Goal: Transaction & Acquisition: Purchase product/service

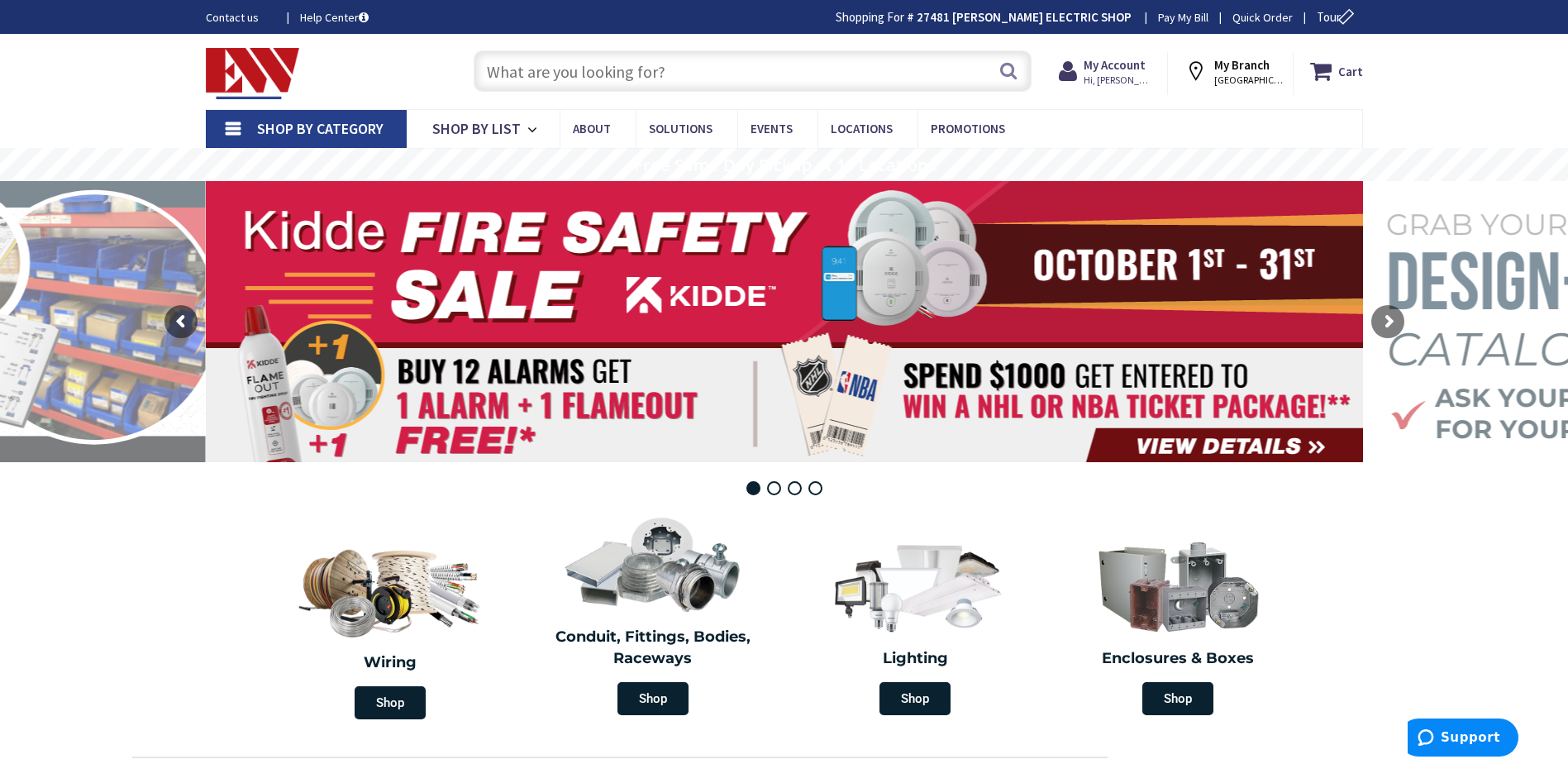
click at [812, 69] on input "text" at bounding box center [752, 70] width 558 height 42
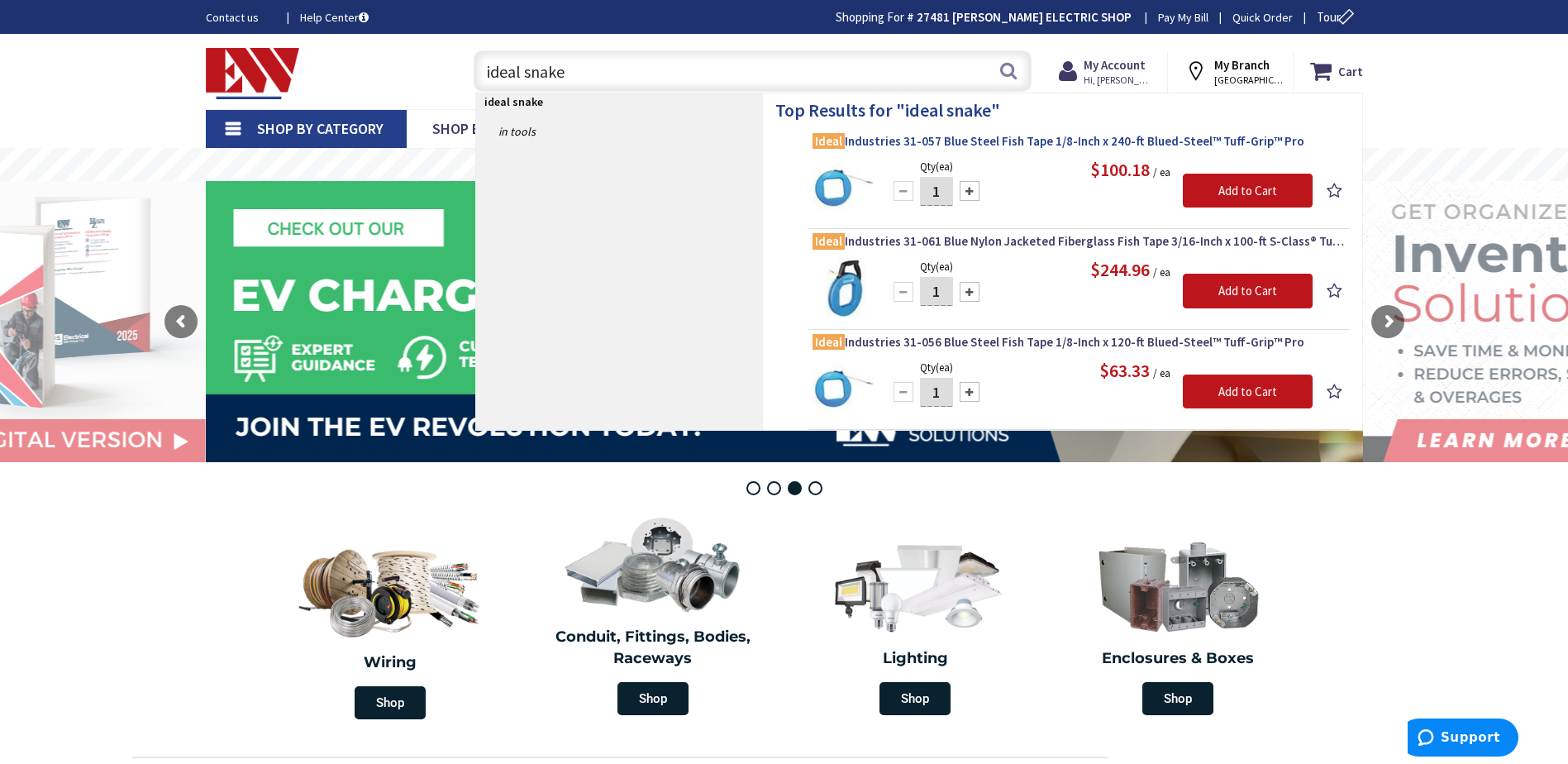
type input "ideal snake"
click at [1033, 141] on span "Ideal Industries 31-057 Blue Steel Fish Tape 1/8-Inch x 240-ft Blued-Steel™ Tuf…" at bounding box center [1079, 141] width 533 height 16
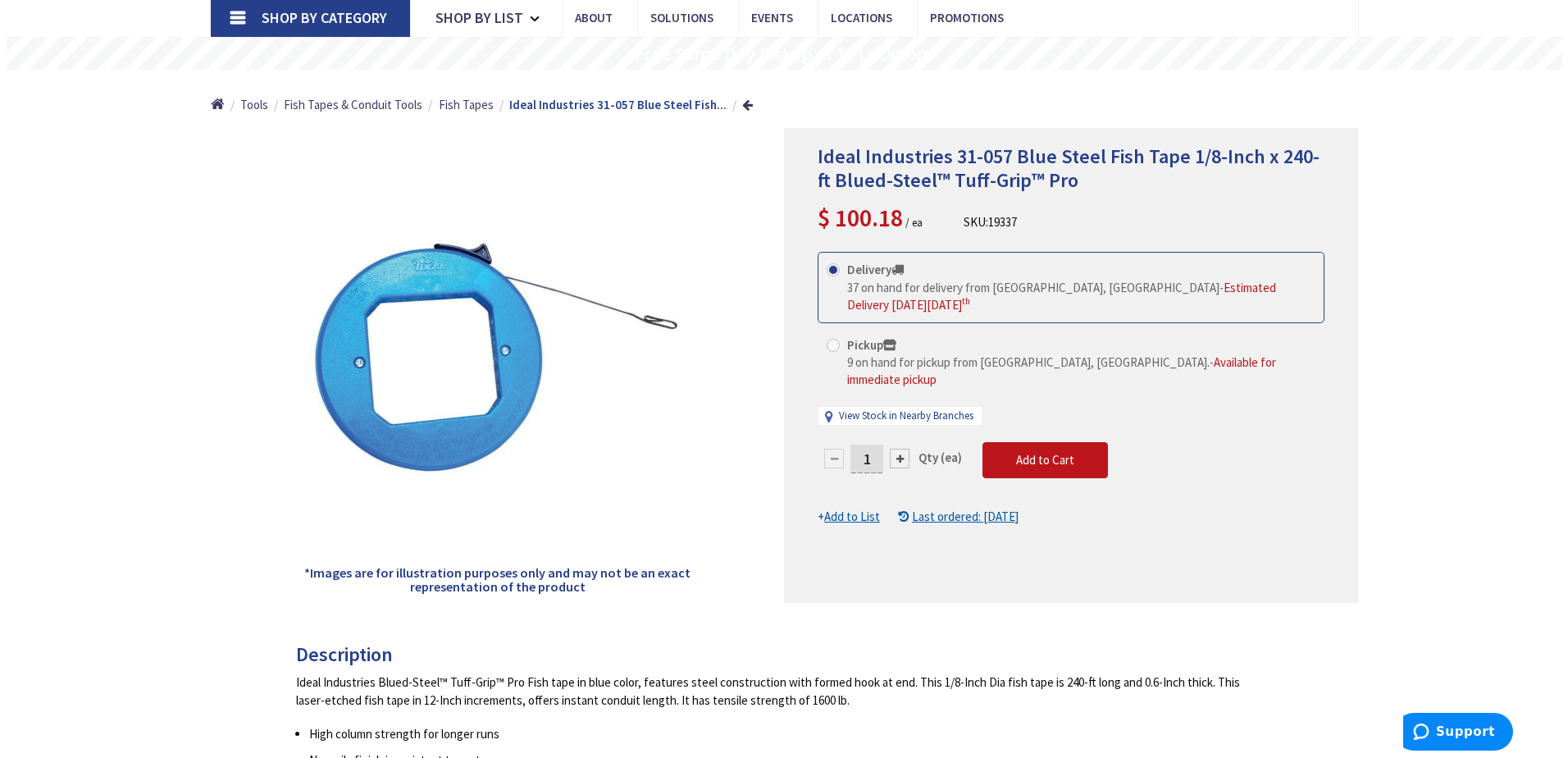
scroll to position [273, 0]
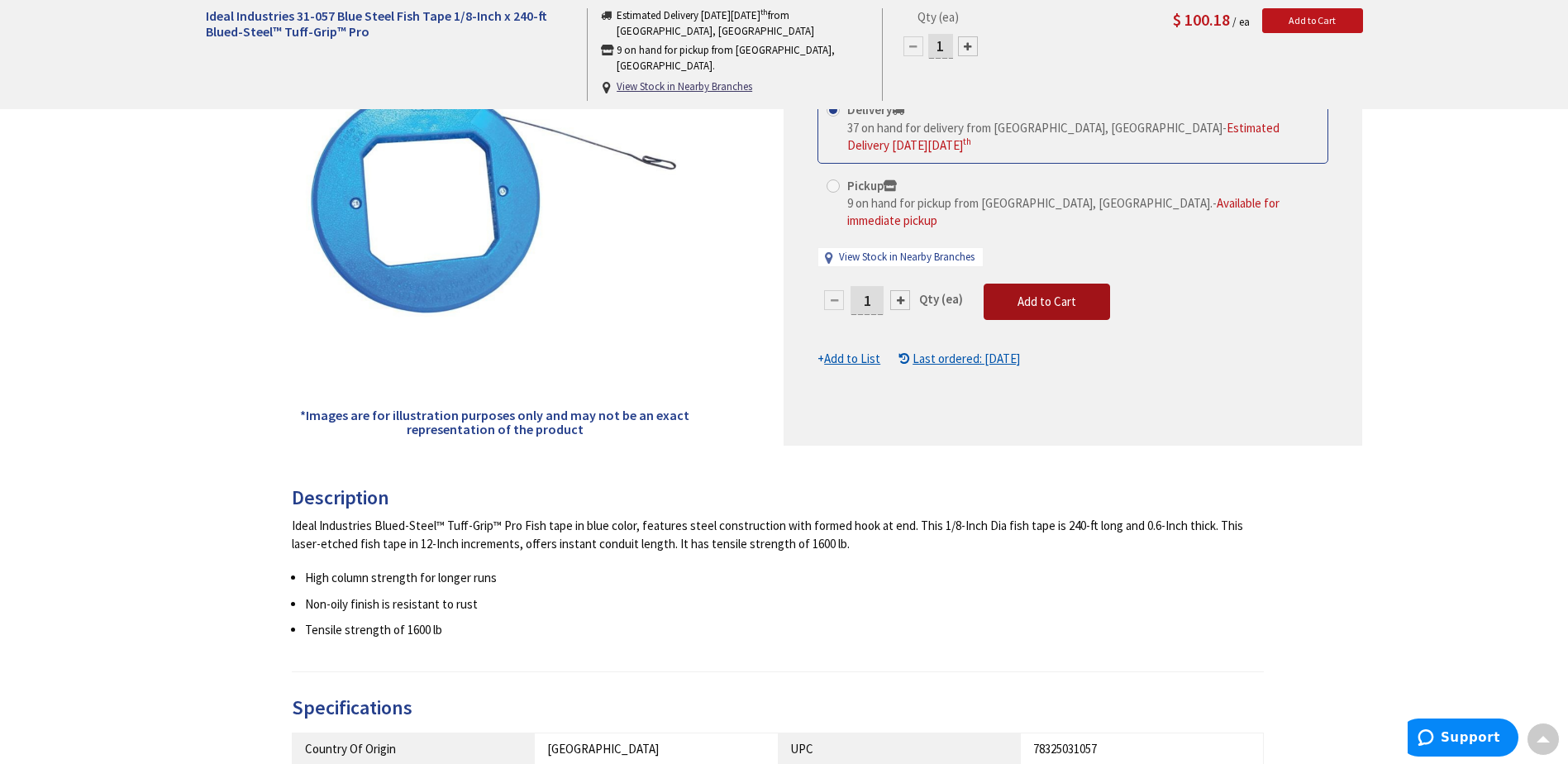
click at [1025, 294] on span "Add to Cart" at bounding box center [1047, 301] width 59 height 15
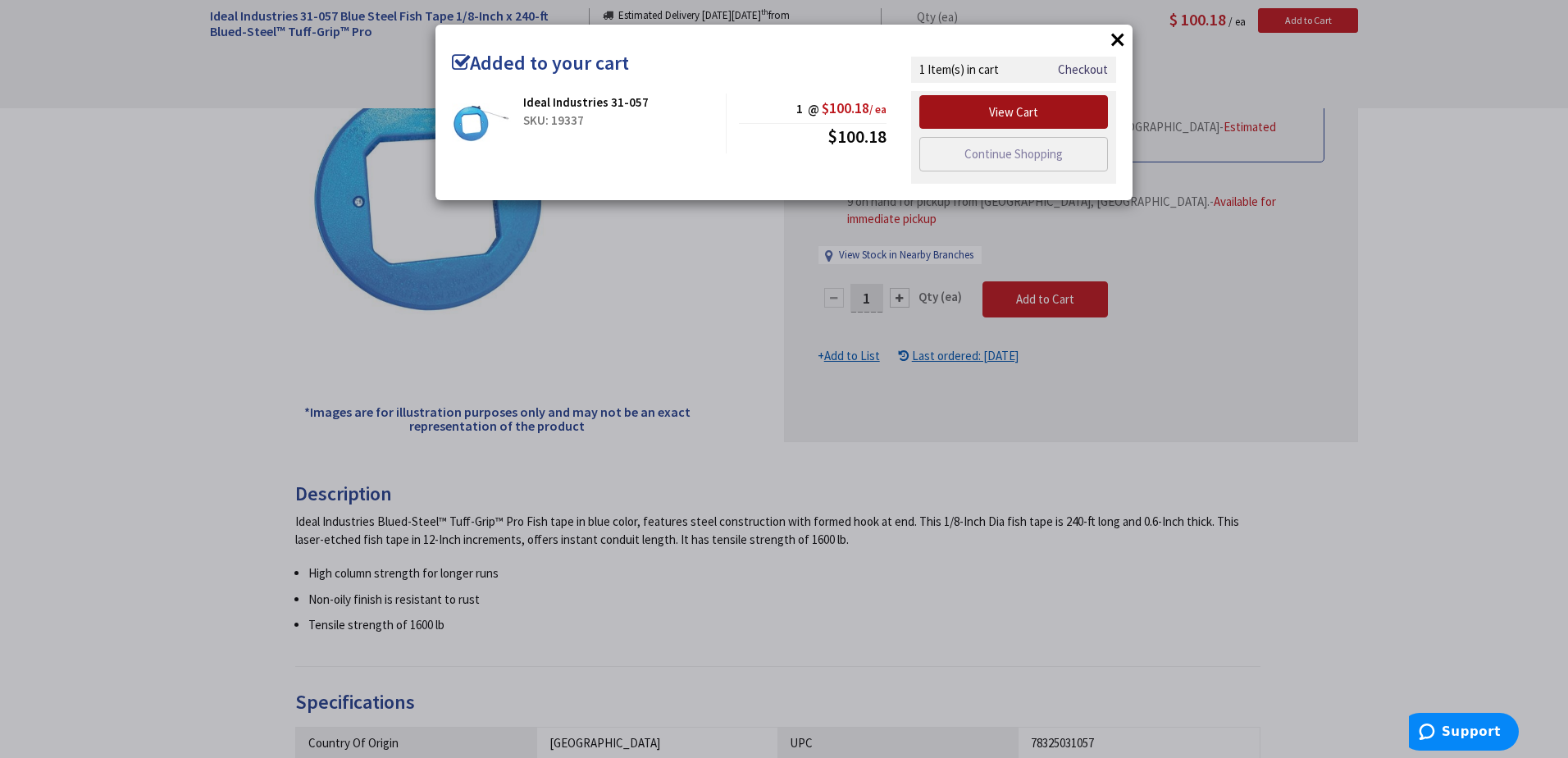
click at [993, 108] on link "View Cart" at bounding box center [1013, 112] width 189 height 35
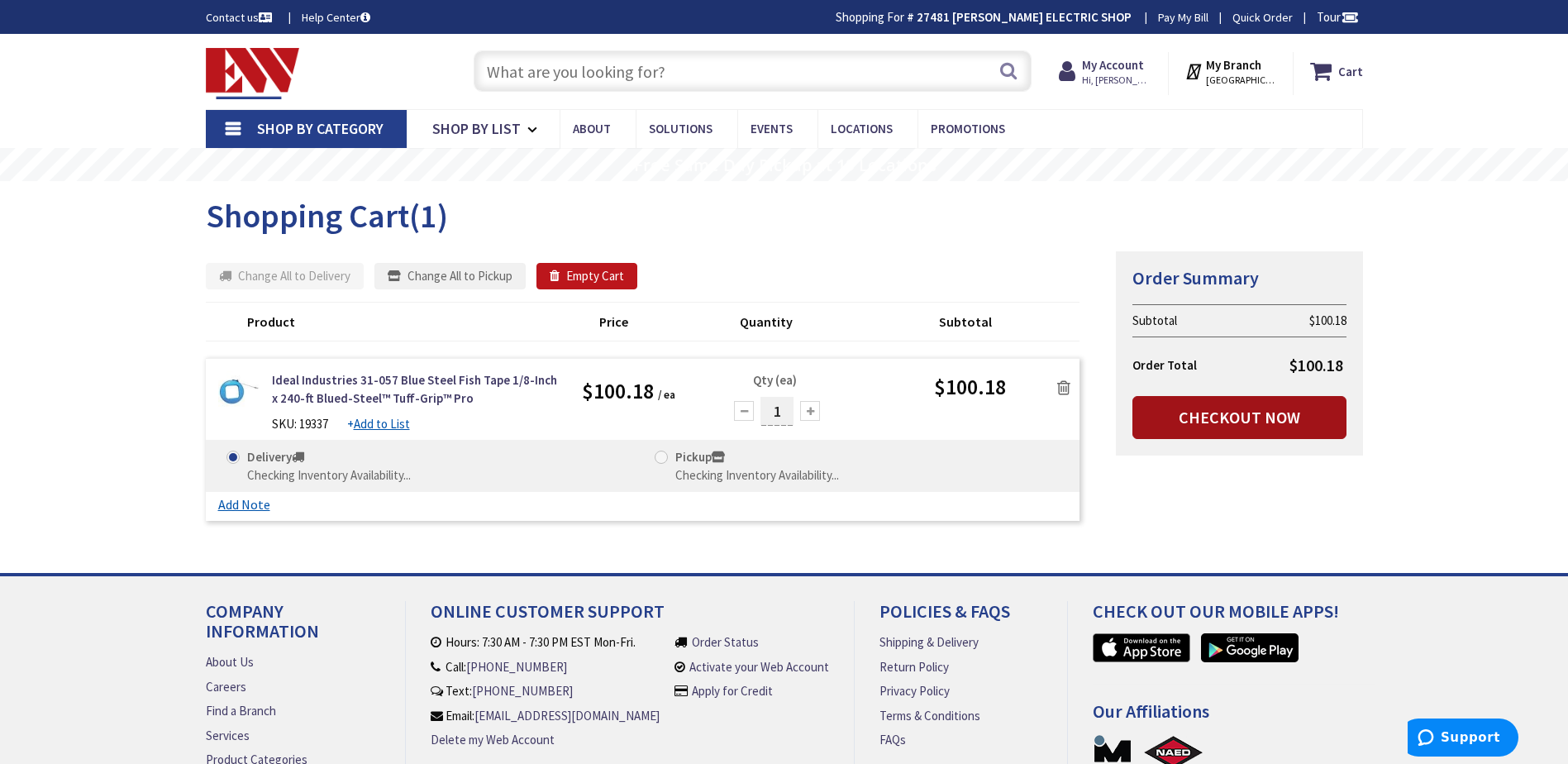
click at [1222, 421] on link "Checkout Now" at bounding box center [1239, 417] width 214 height 43
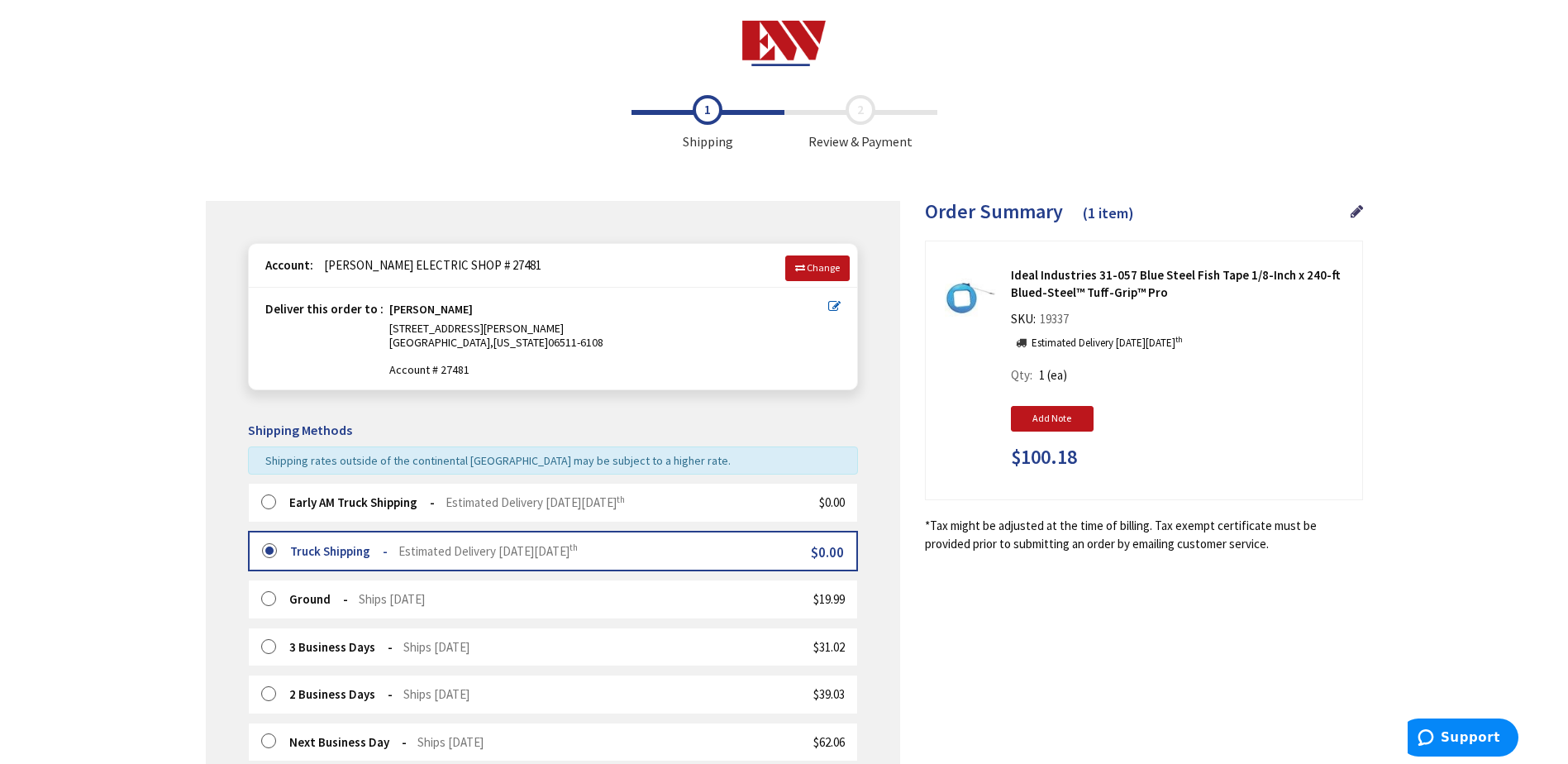
click at [267, 497] on label at bounding box center [274, 502] width 25 height 16
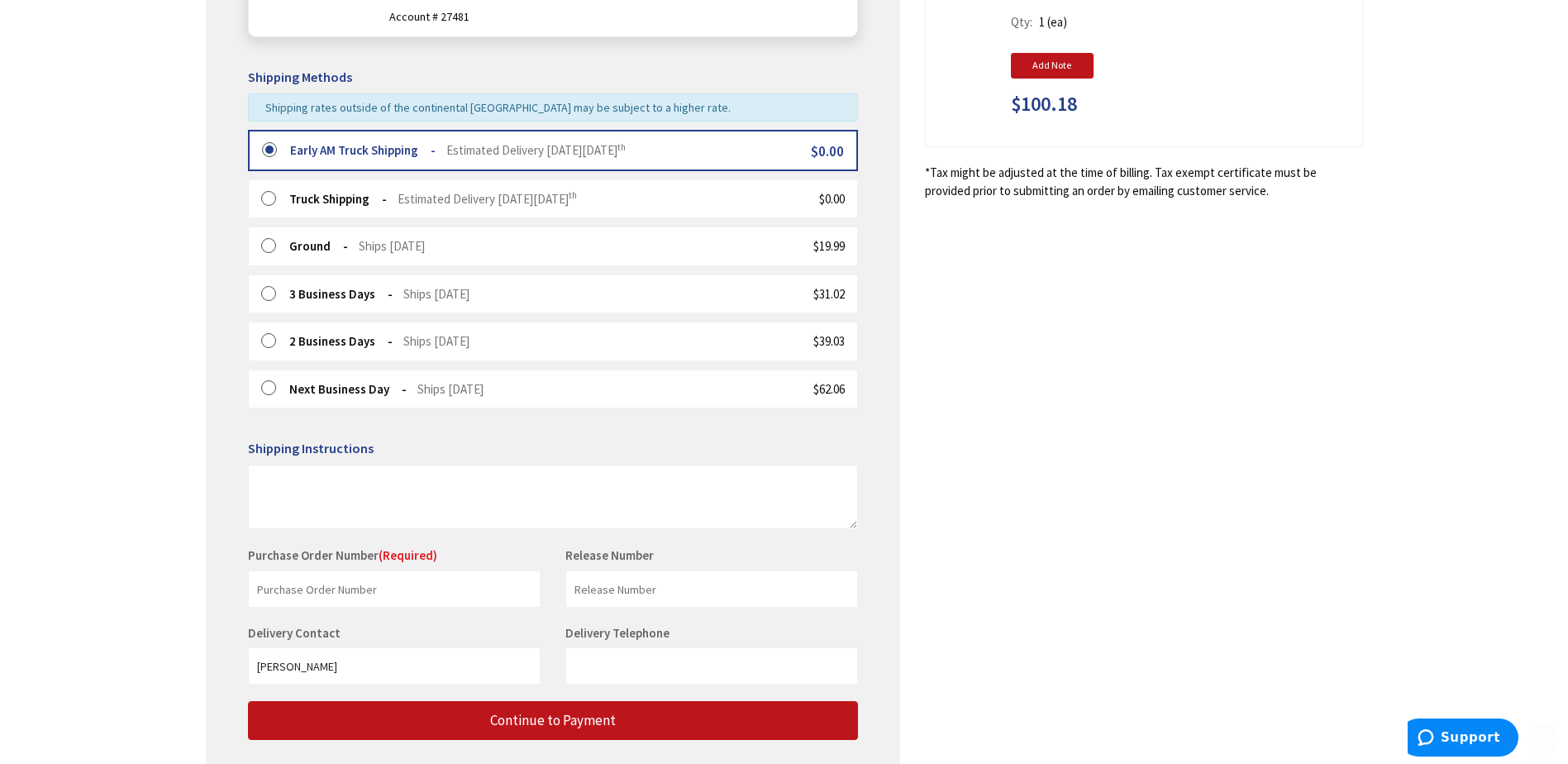
scroll to position [458, 0]
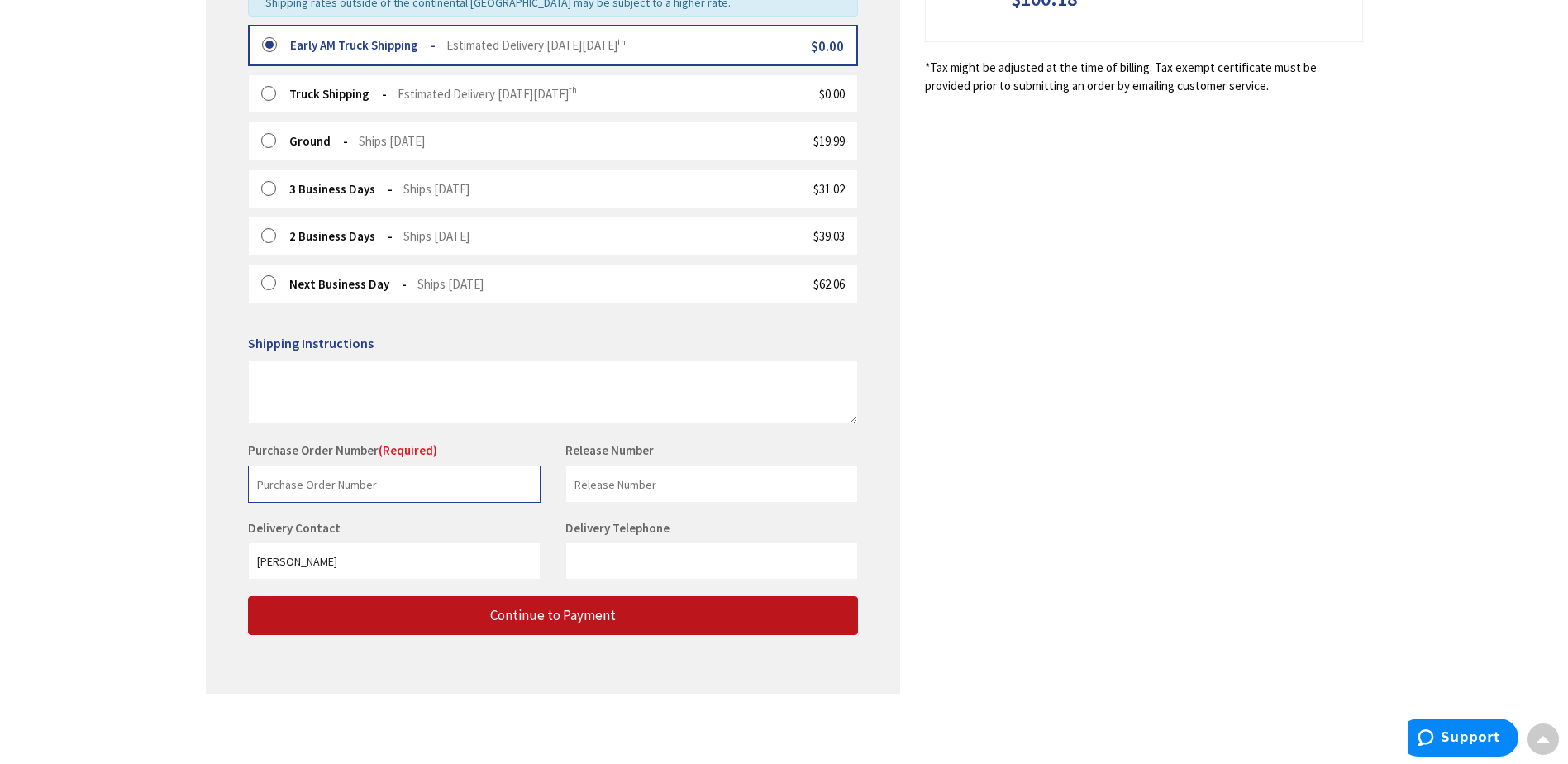
click at [286, 492] on input "text" at bounding box center [394, 484] width 293 height 37
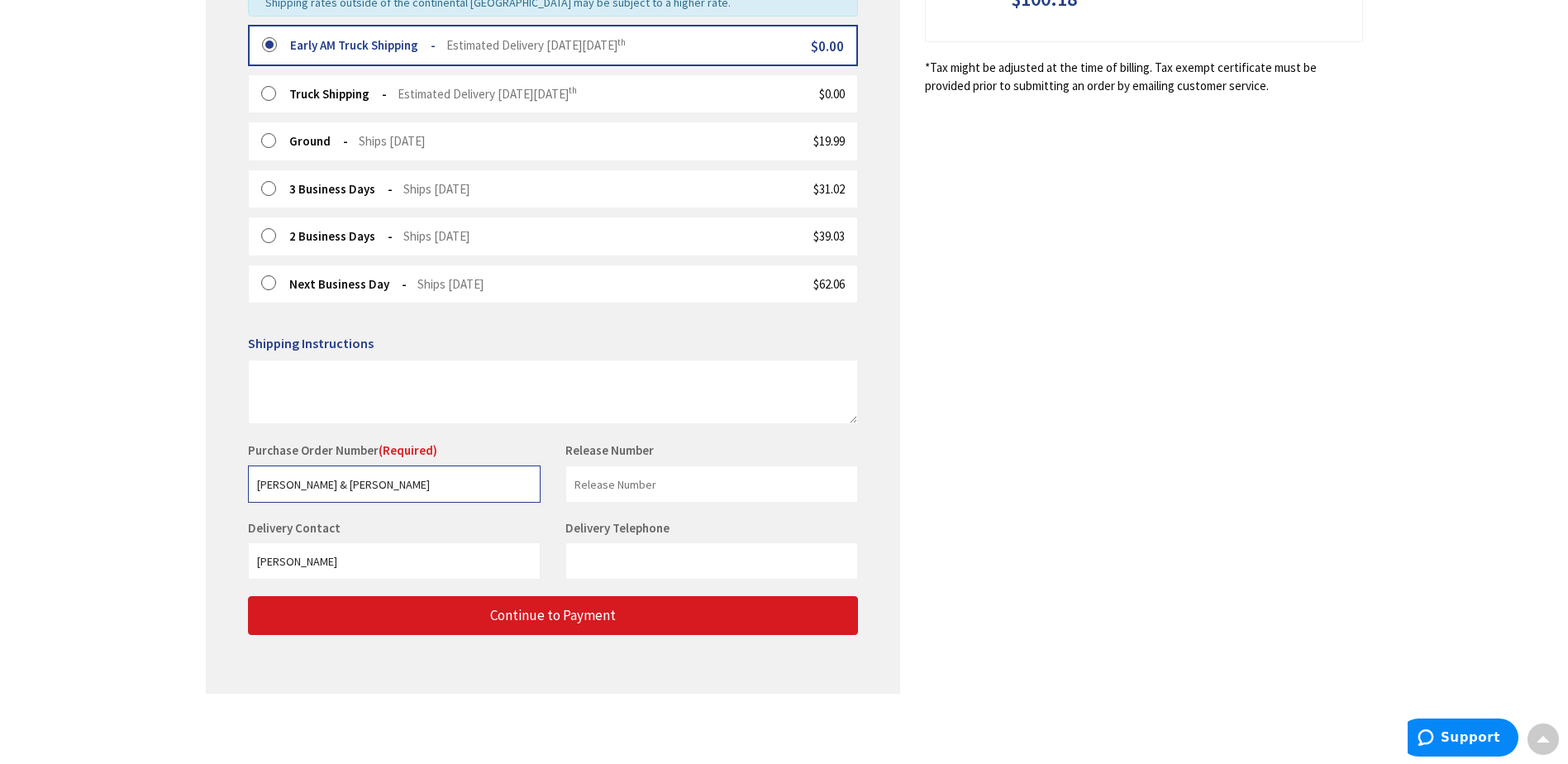
type input "Jeff & Ryan Truck"
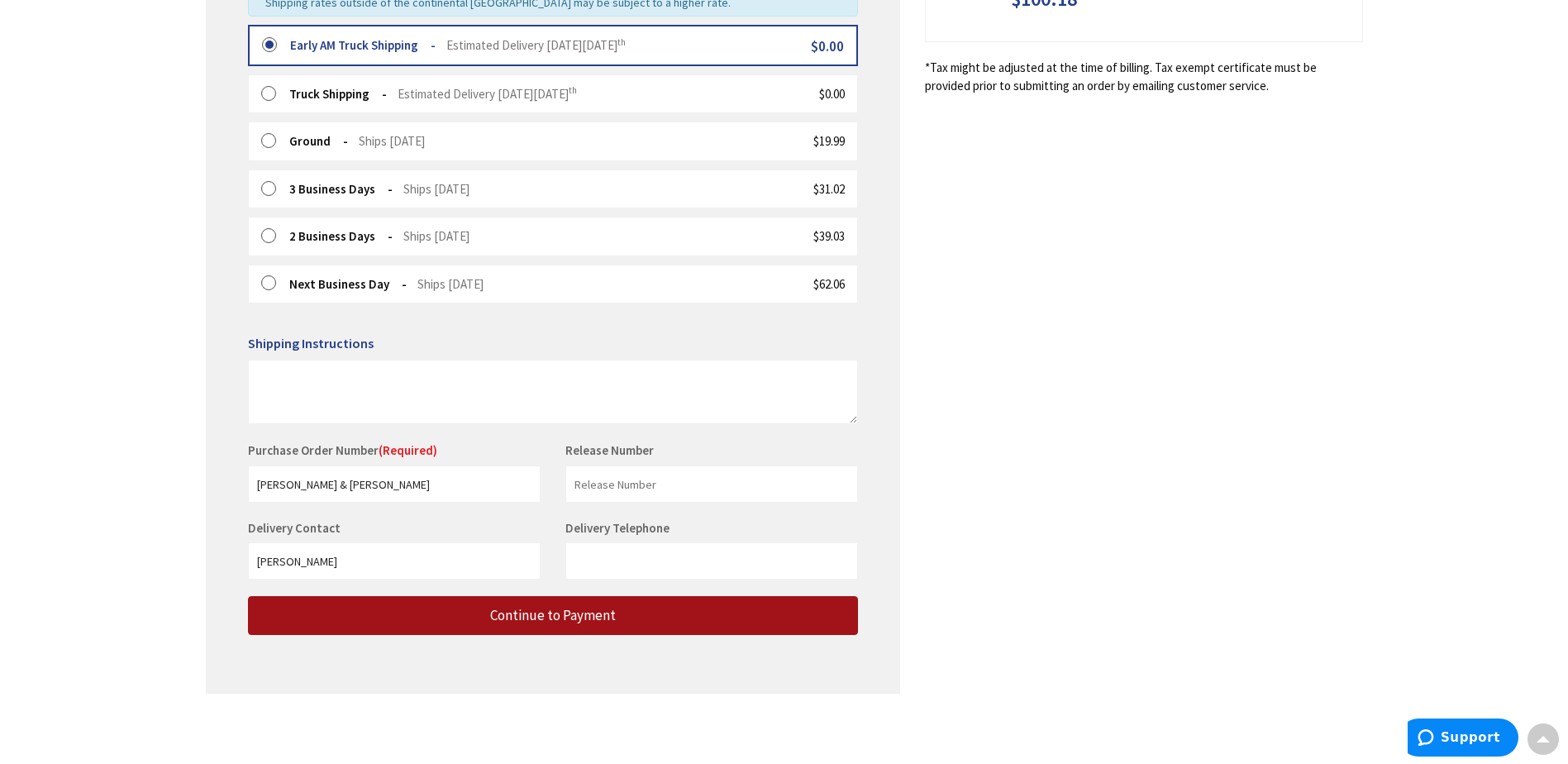
click at [498, 621] on span "Continue to Payment" at bounding box center [553, 615] width 126 height 18
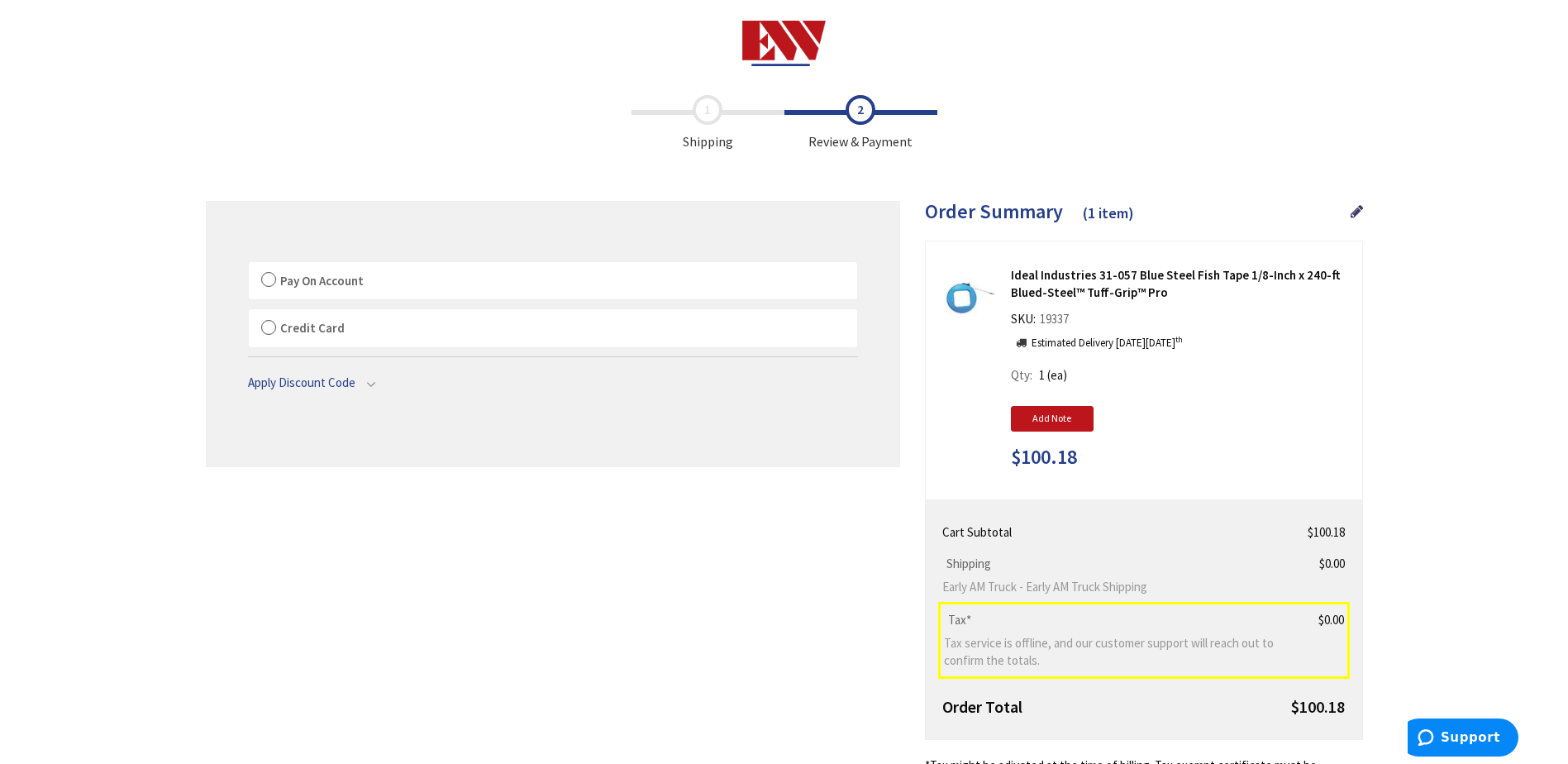
click at [270, 281] on label "Pay On Account" at bounding box center [553, 281] width 609 height 38
click at [249, 266] on input "Pay On Account" at bounding box center [249, 266] width 0 height 0
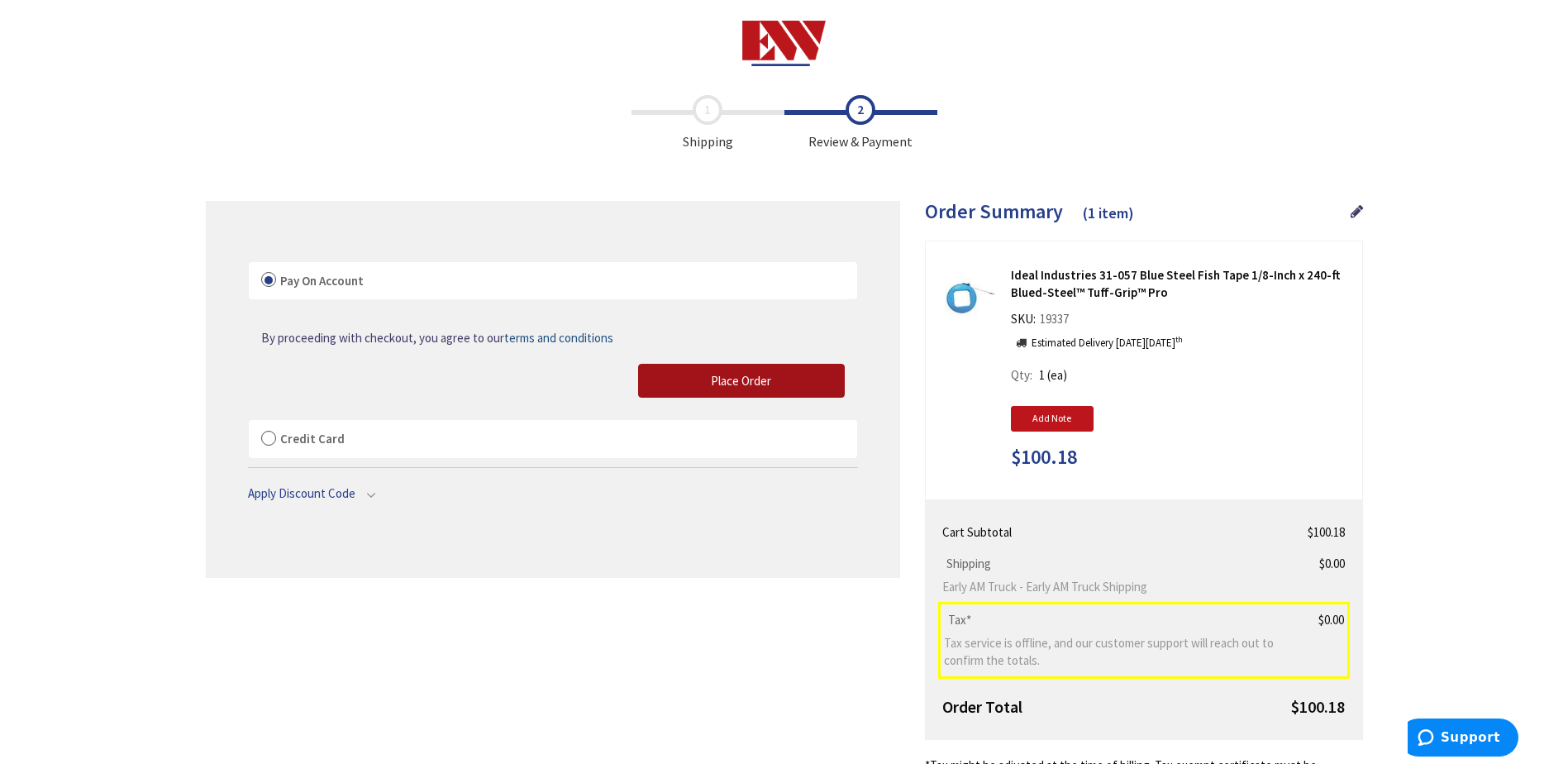
click at [781, 381] on button "Place Order" at bounding box center [741, 380] width 206 height 35
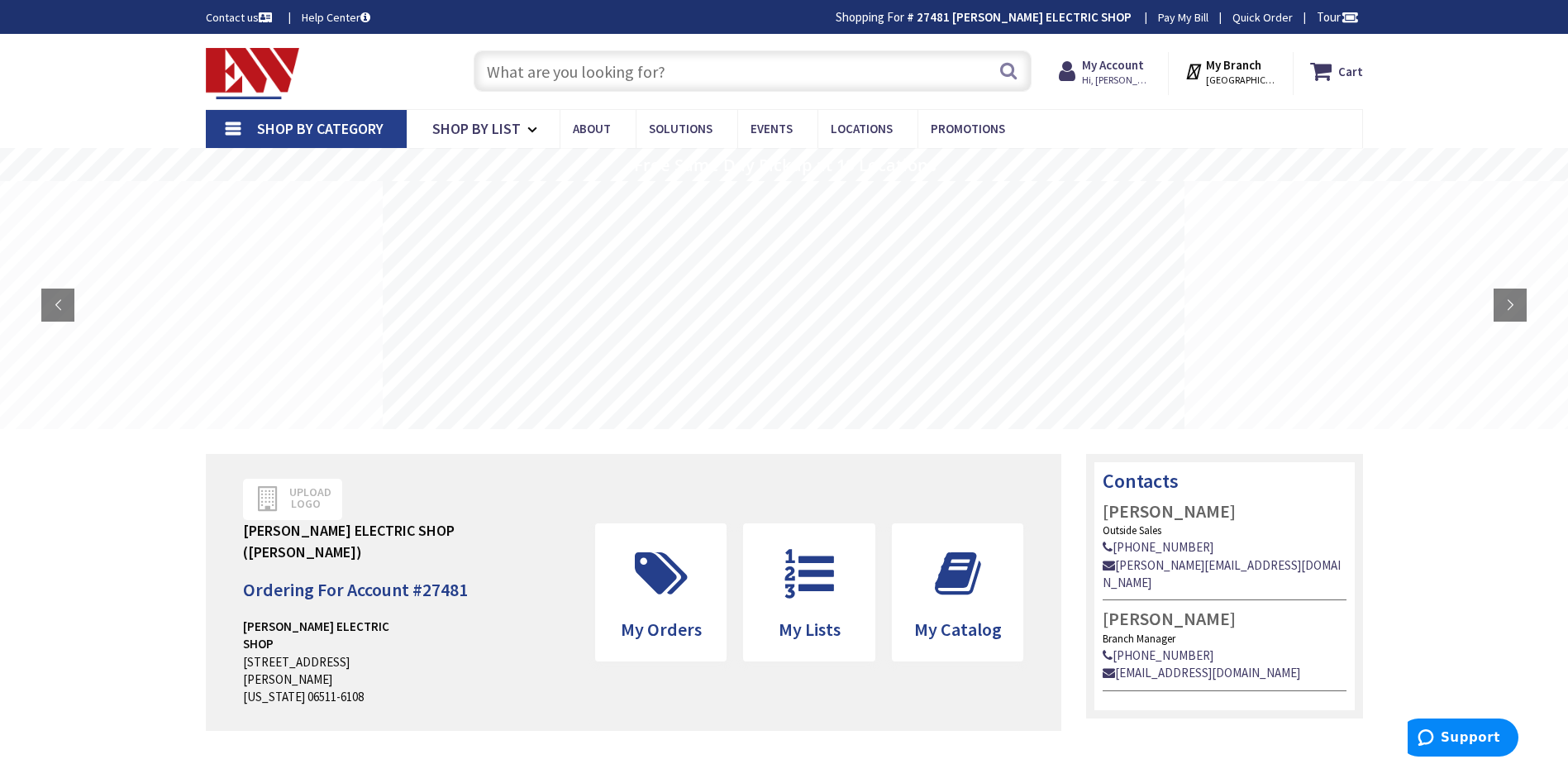
click at [575, 76] on input "text" at bounding box center [752, 70] width 558 height 42
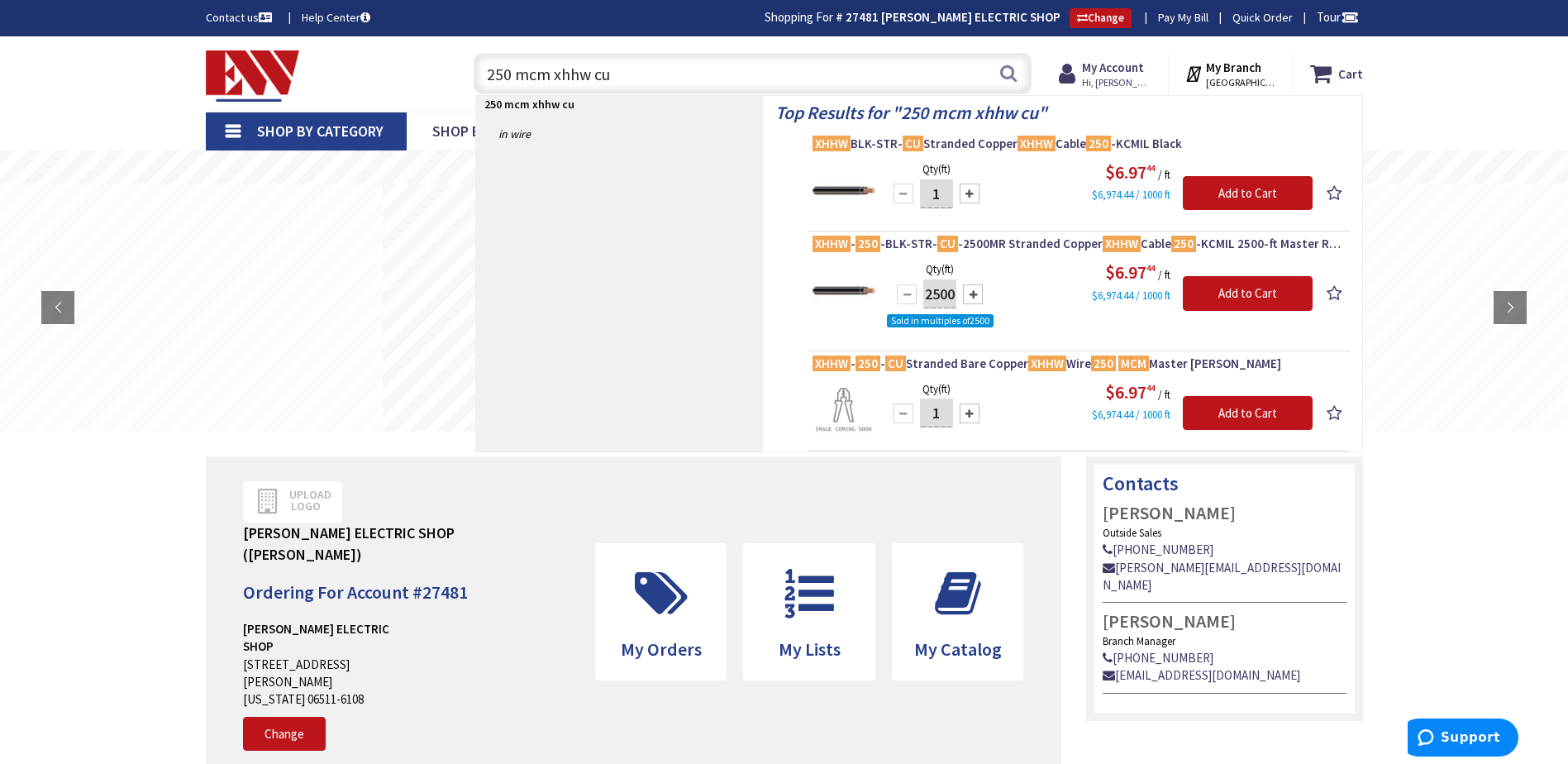
drag, startPoint x: 551, startPoint y: 75, endPoint x: 480, endPoint y: 91, distance: 72.8
click at [480, 91] on input "250 mcm xhhw cu" at bounding box center [752, 73] width 558 height 42
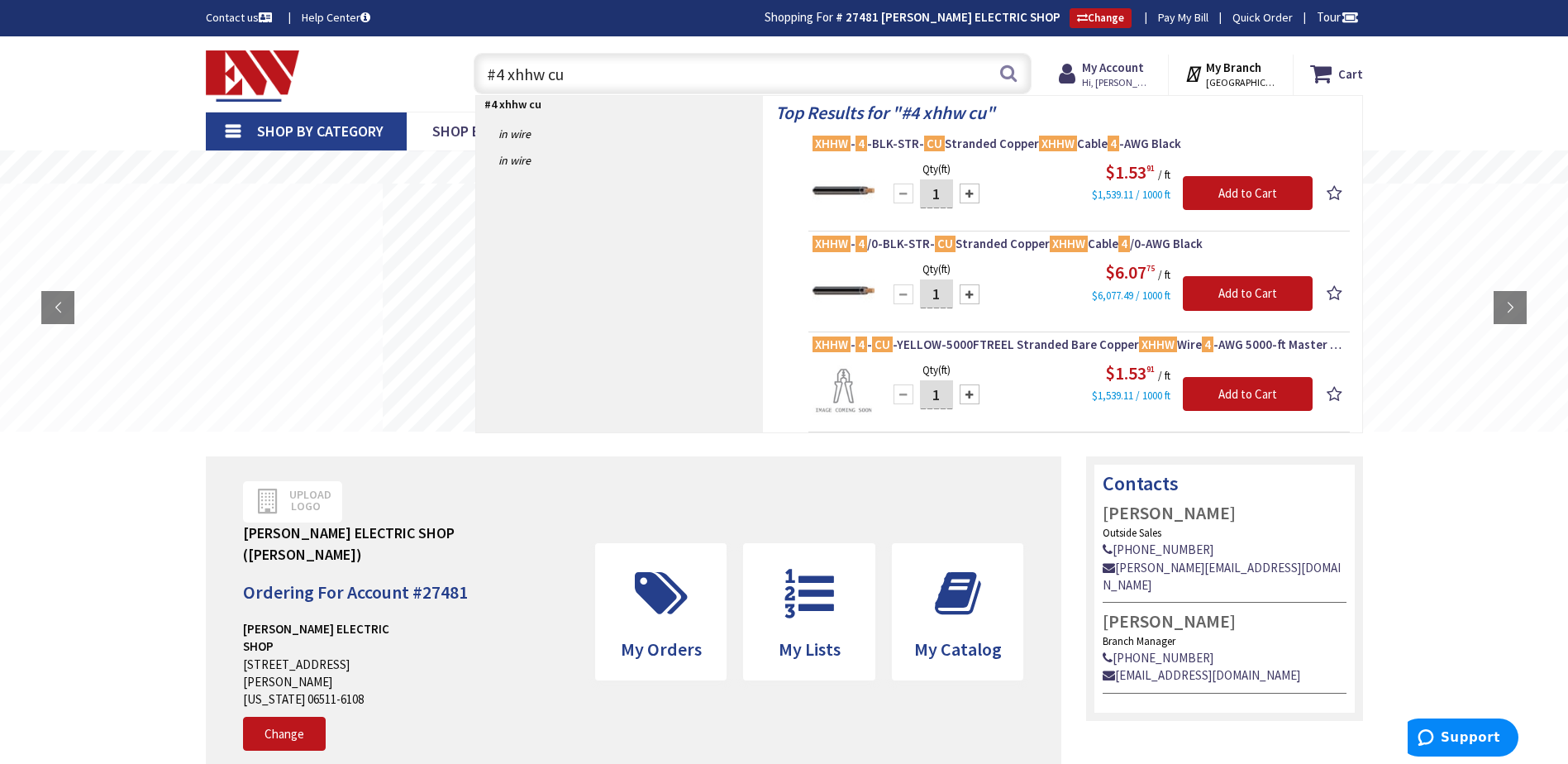
drag, startPoint x: 501, startPoint y: 69, endPoint x: 504, endPoint y: 88, distance: 19.2
click at [501, 70] on input "#4 xhhw cu" at bounding box center [752, 73] width 558 height 42
drag, startPoint x: 596, startPoint y: 66, endPoint x: 375, endPoint y: 77, distance: 221.3
click at [375, 75] on div "Toggle Nav #2 xhhw cu #2 xhhw cu Search Cart My Cart Close" at bounding box center [784, 74] width 1182 height 55
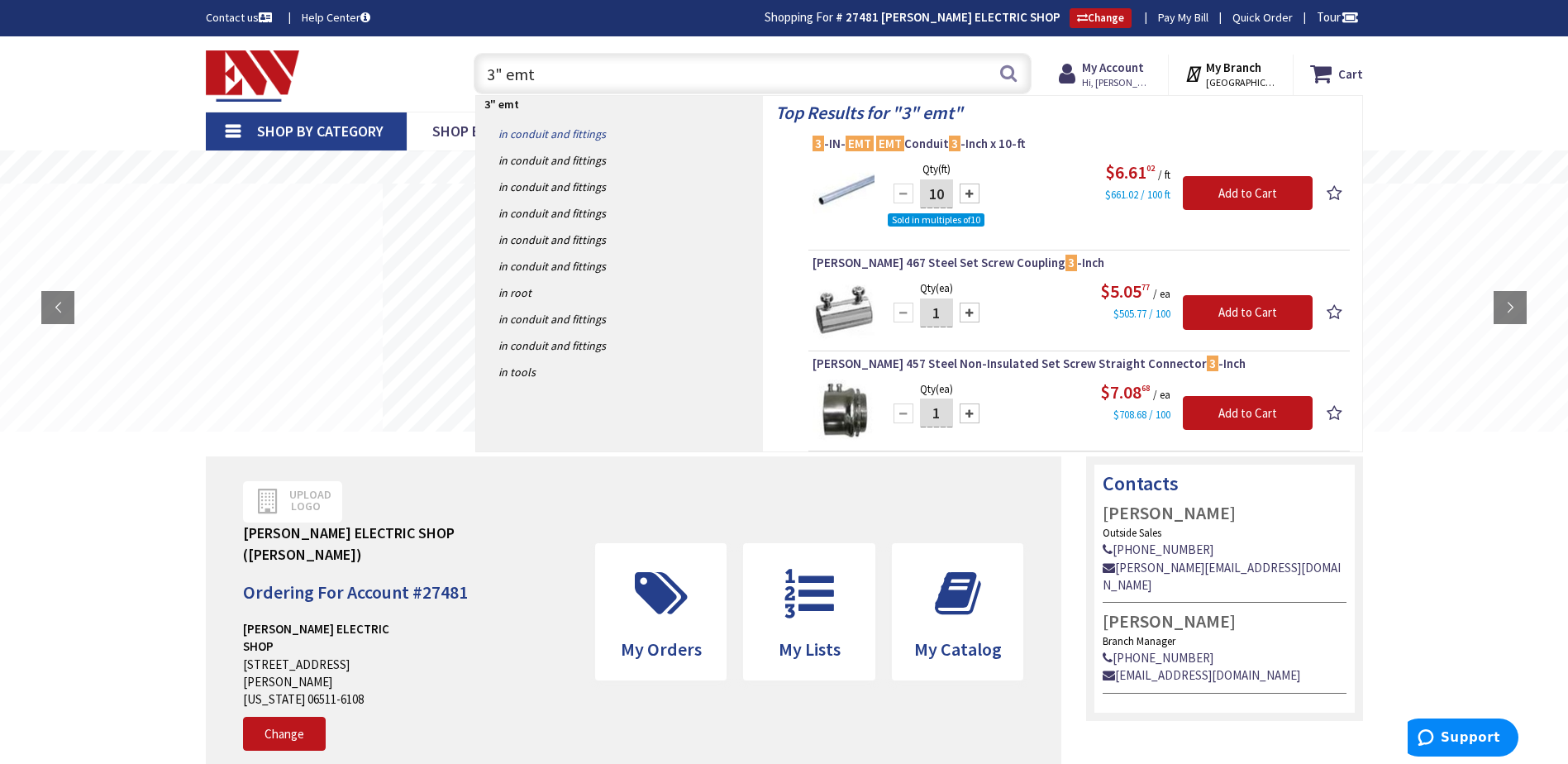
drag, startPoint x: 493, startPoint y: 74, endPoint x: 491, endPoint y: 123, distance: 49.0
click at [493, 84] on input "3" emt" at bounding box center [752, 73] width 558 height 42
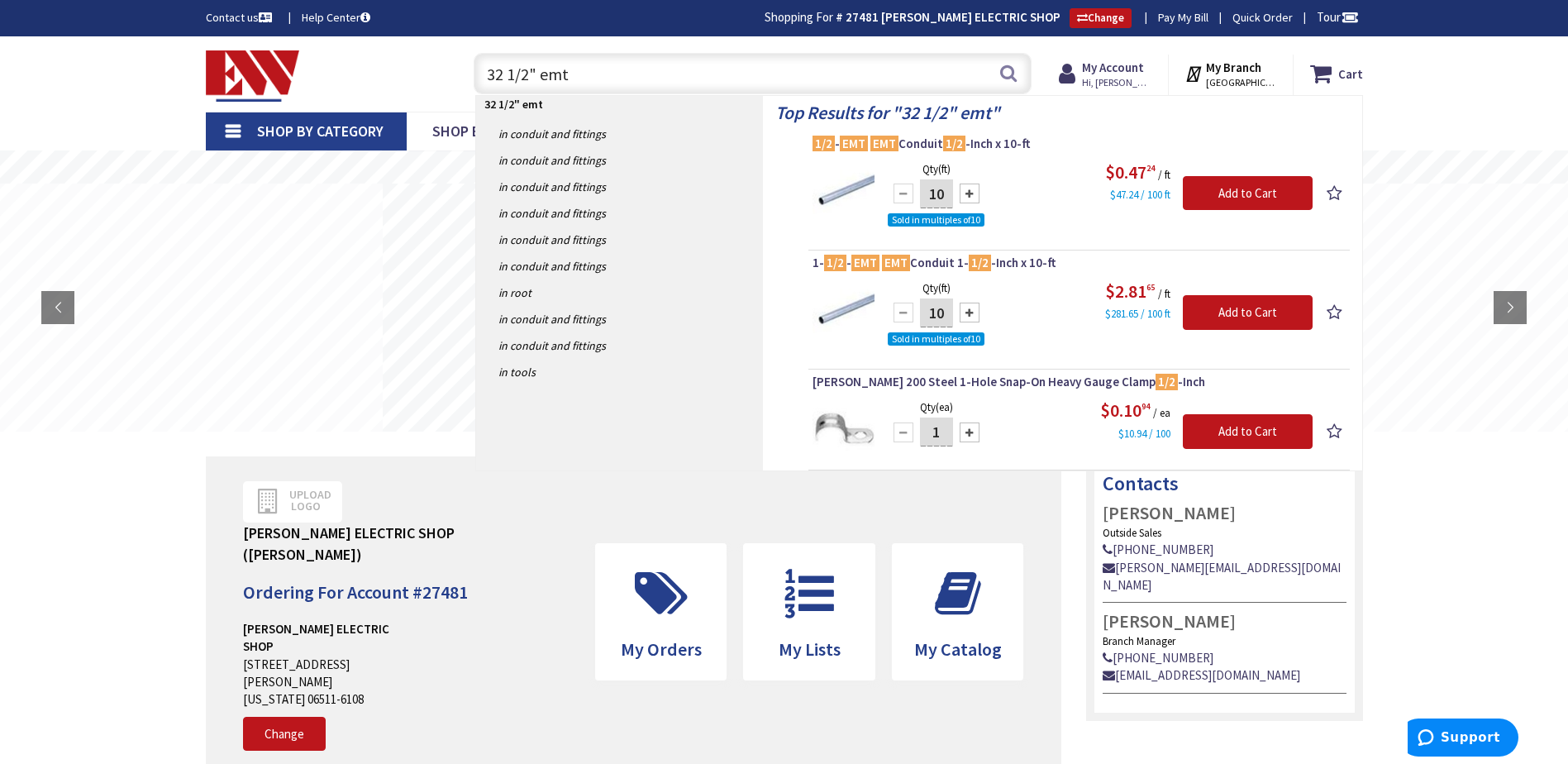
drag, startPoint x: 495, startPoint y: 75, endPoint x: 486, endPoint y: 92, distance: 19.2
click at [495, 77] on input "32 1/2" emt" at bounding box center [752, 73] width 558 height 42
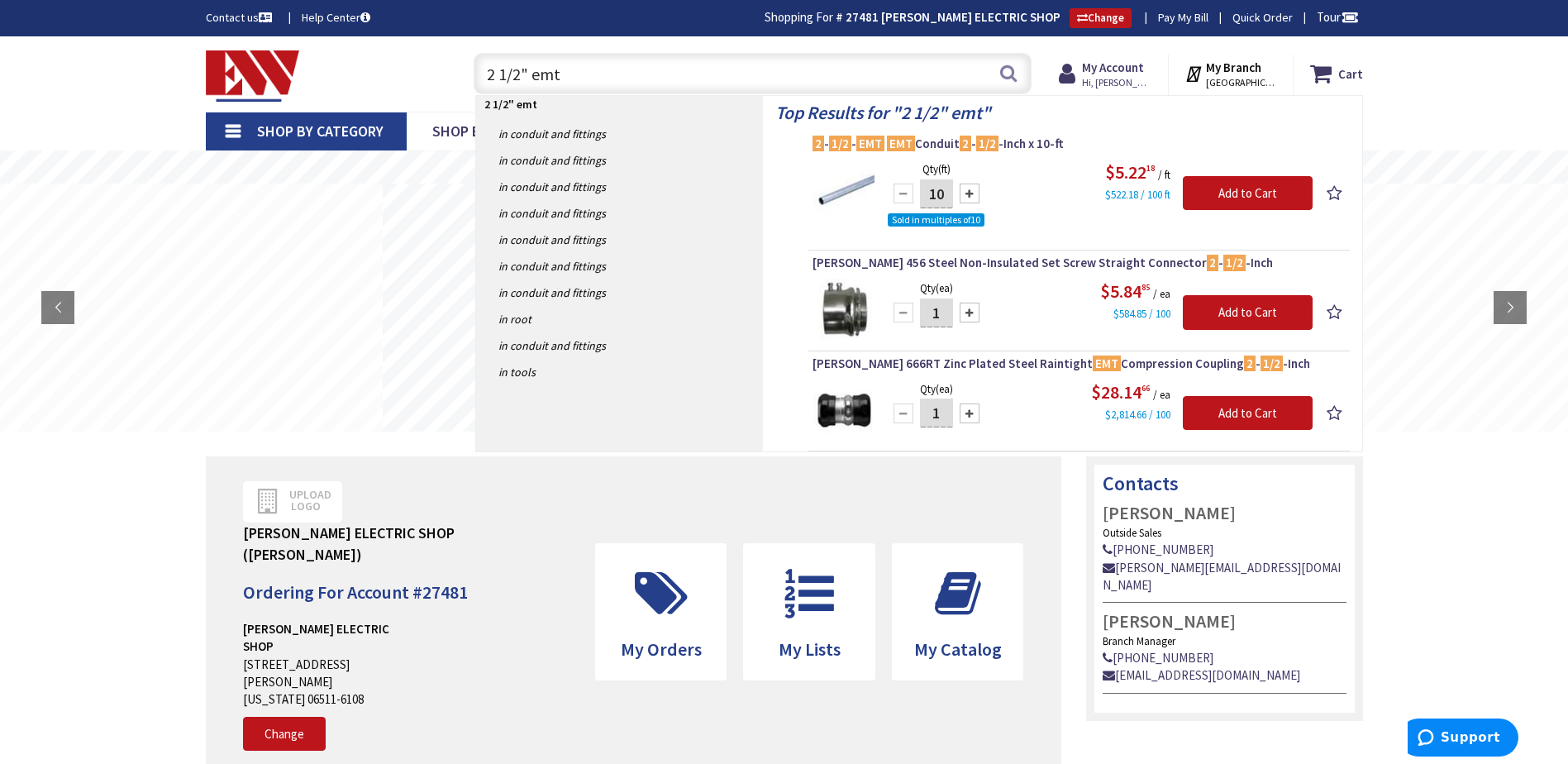
drag, startPoint x: 397, startPoint y: 72, endPoint x: 390, endPoint y: 75, distance: 7.6
click at [391, 73] on div "Toggle Nav 2 1/2" emt 2 1/2" emt Search Cart My Cart Close" at bounding box center [784, 74] width 1182 height 55
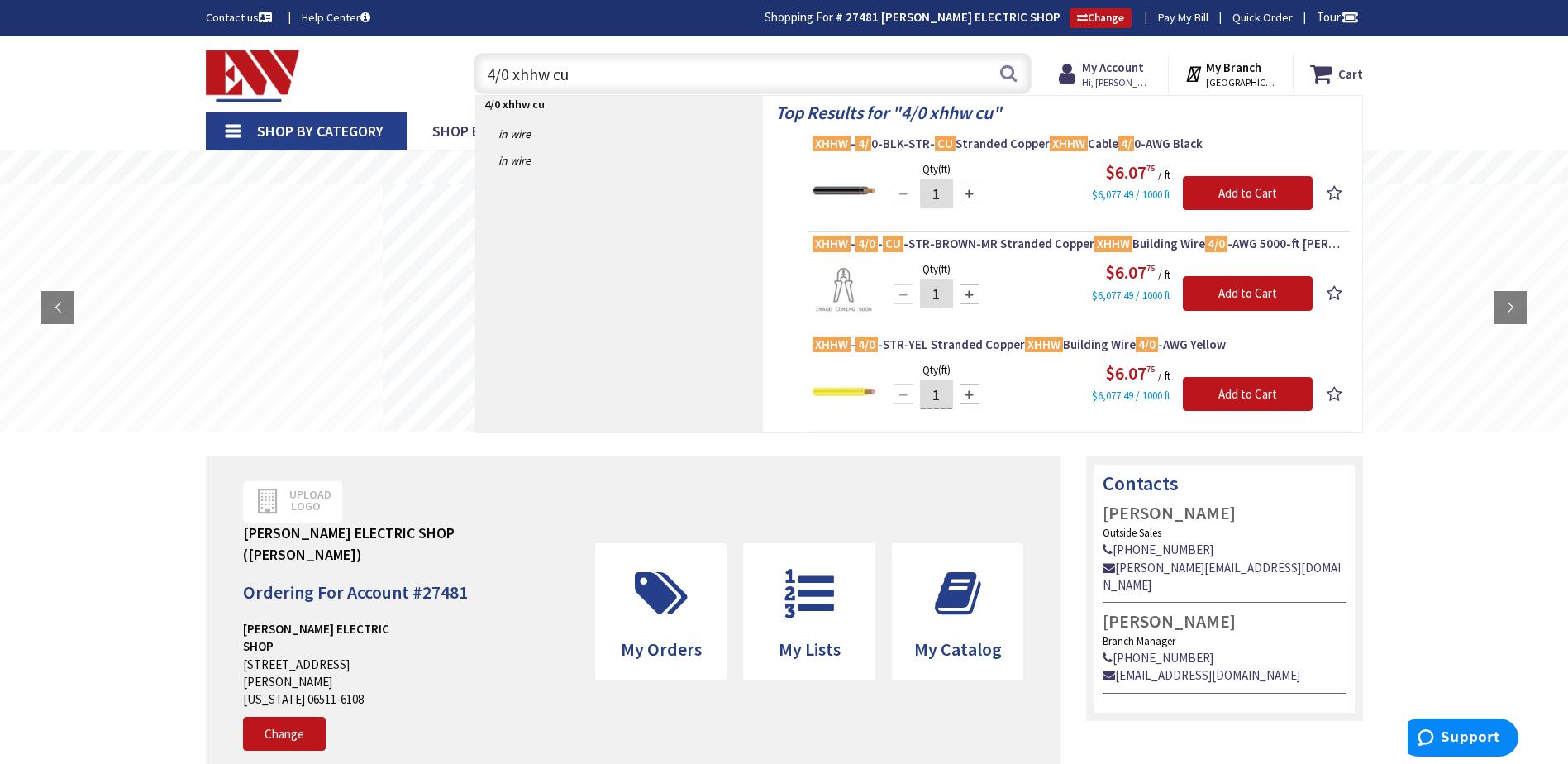
type input "4/0 xhhw cu"
